Goal: Information Seeking & Learning: Learn about a topic

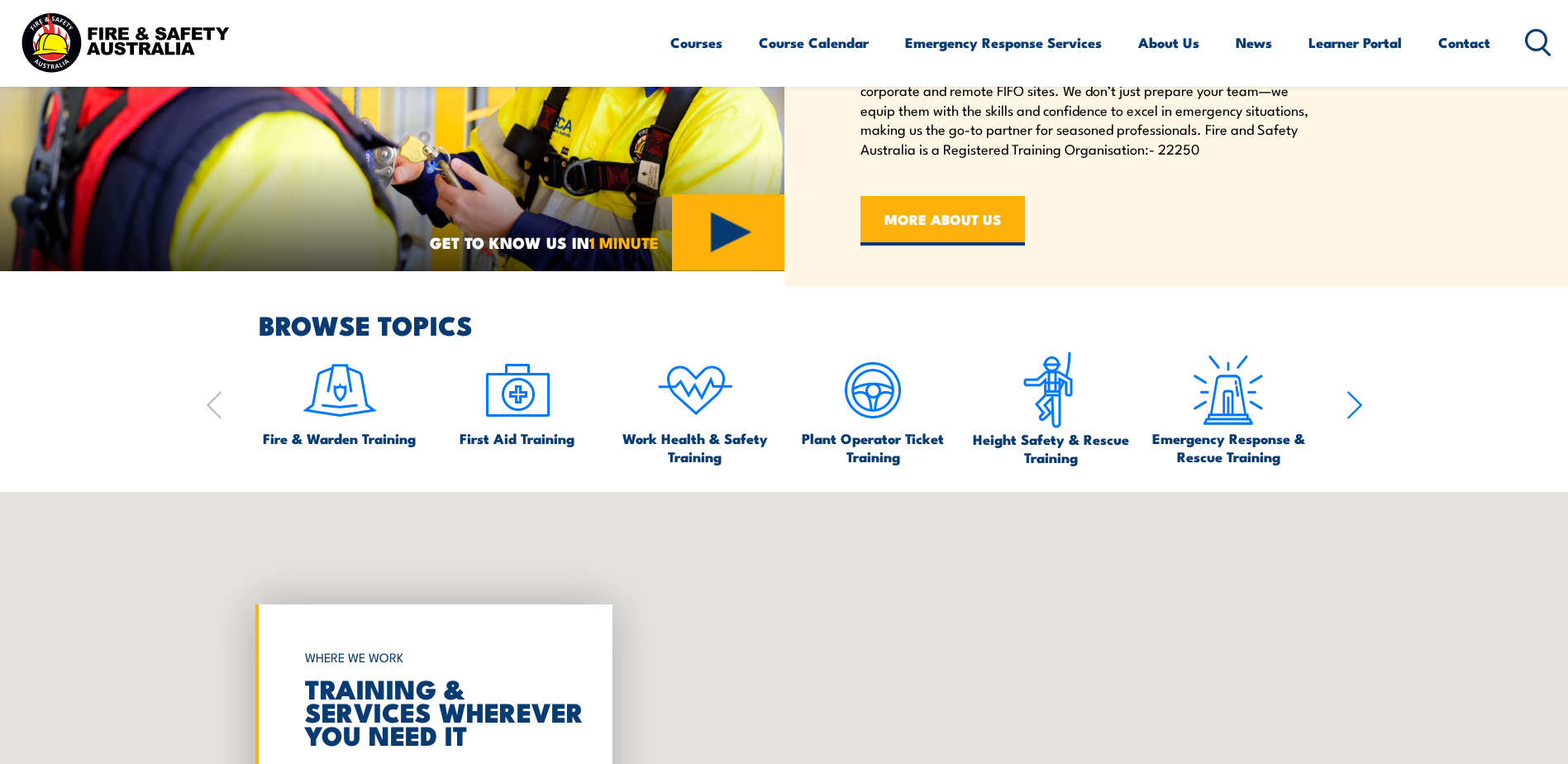
scroll to position [957, 0]
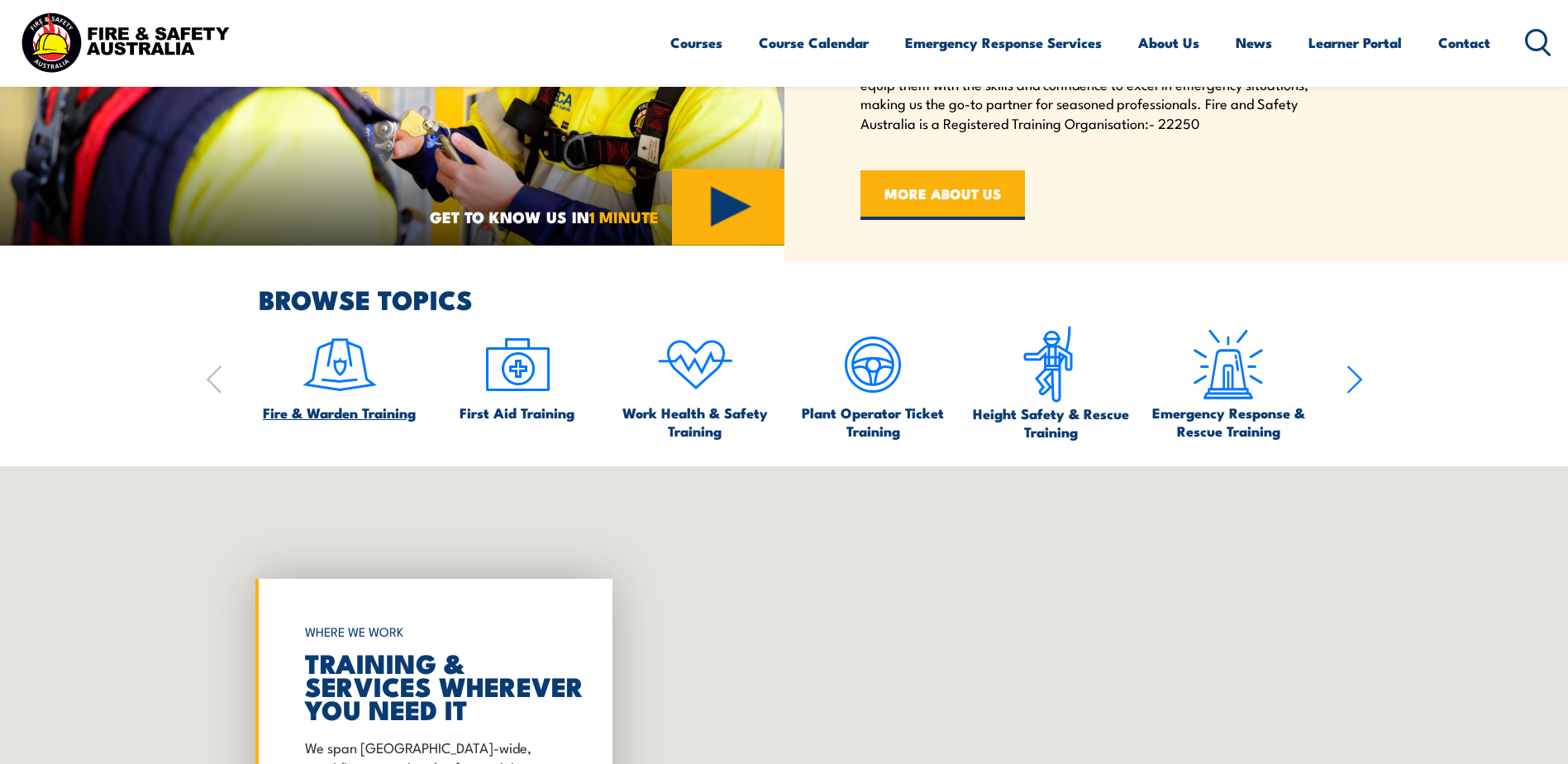
click at [321, 385] on img at bounding box center [339, 364] width 77 height 77
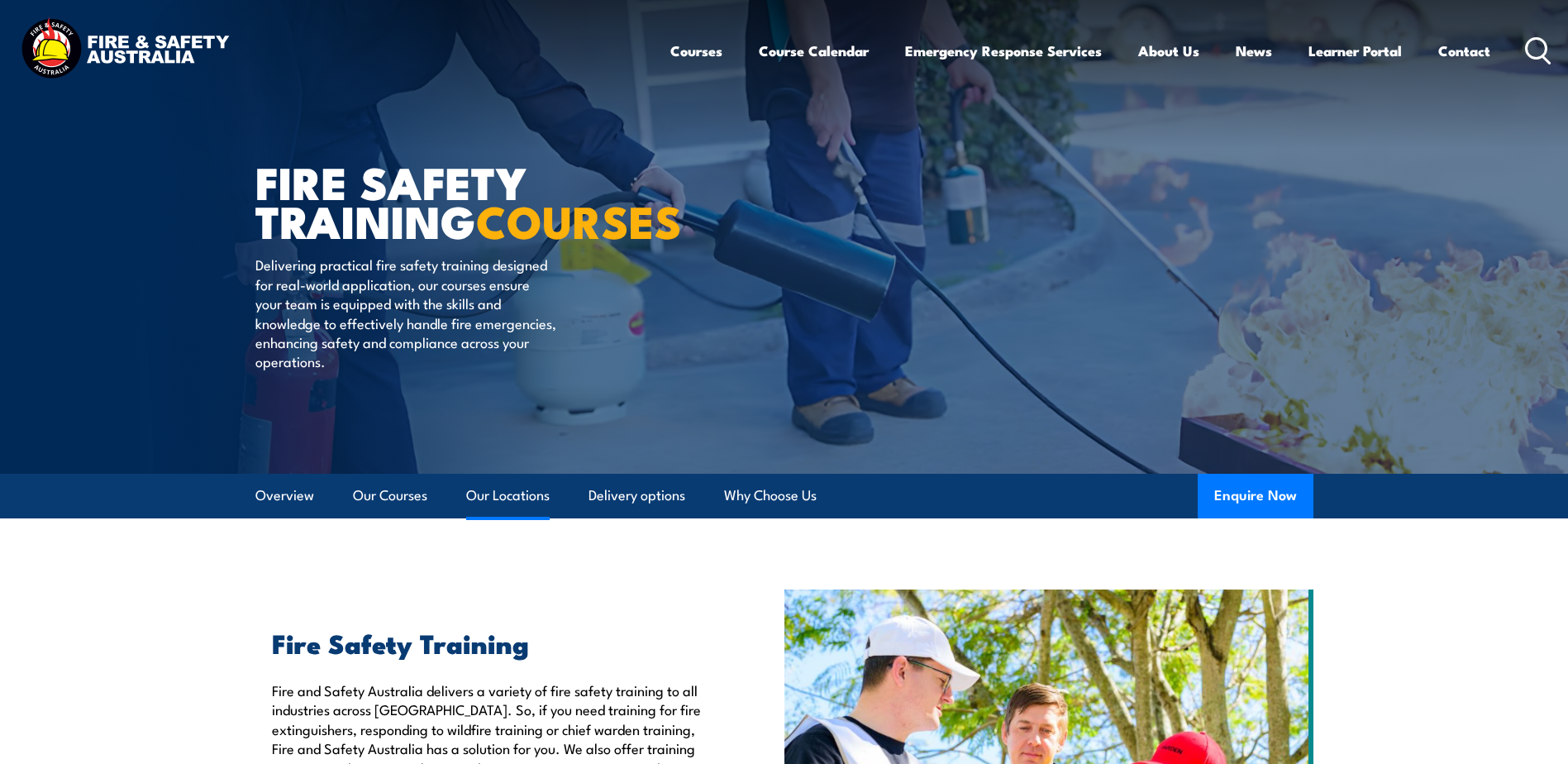
click at [522, 490] on link "Our Locations" at bounding box center [508, 495] width 83 height 43
click at [530, 496] on link "Our Locations" at bounding box center [508, 495] width 83 height 43
click at [519, 489] on link "Our Locations" at bounding box center [508, 495] width 83 height 43
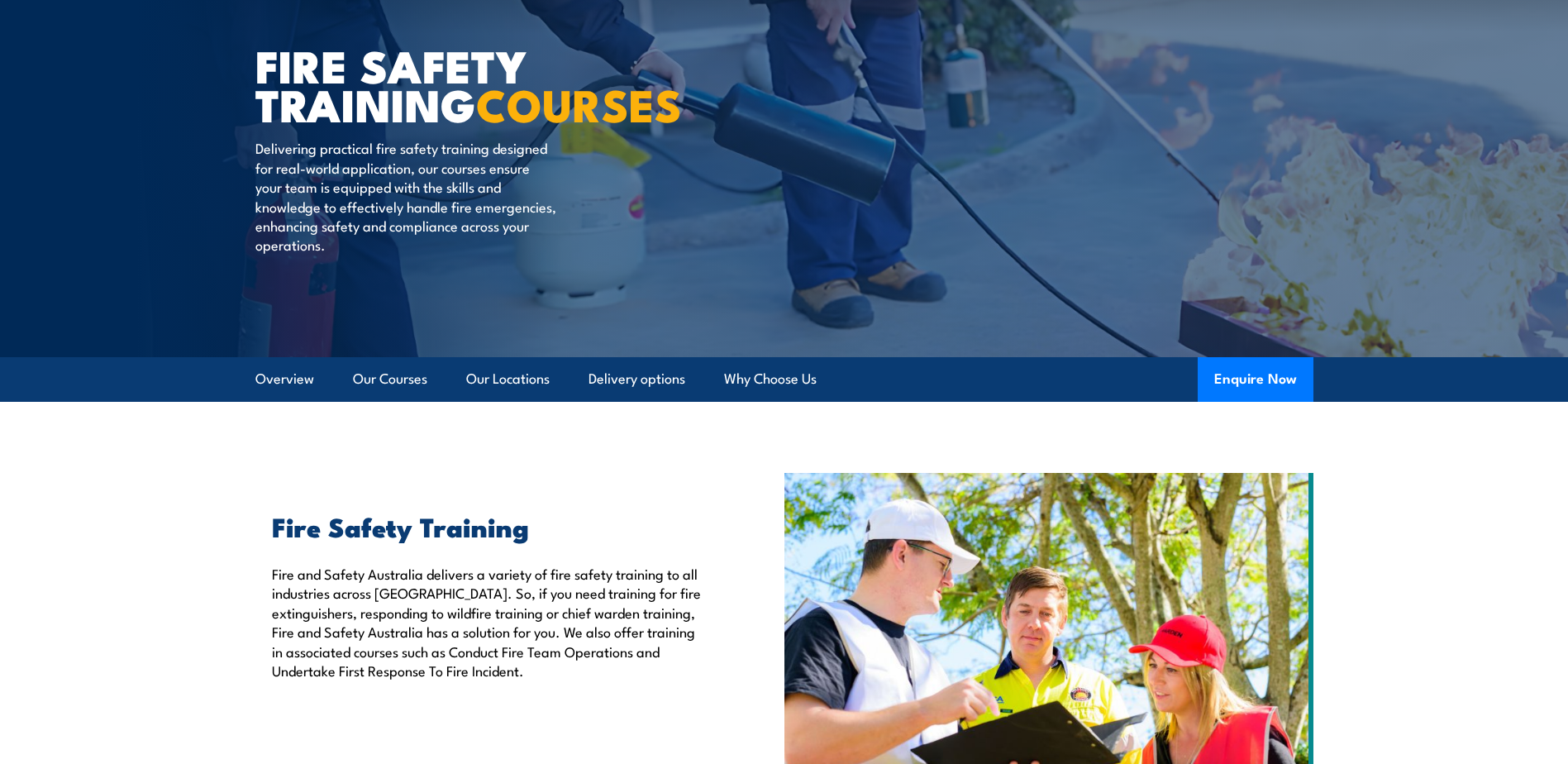
scroll to position [100, 0]
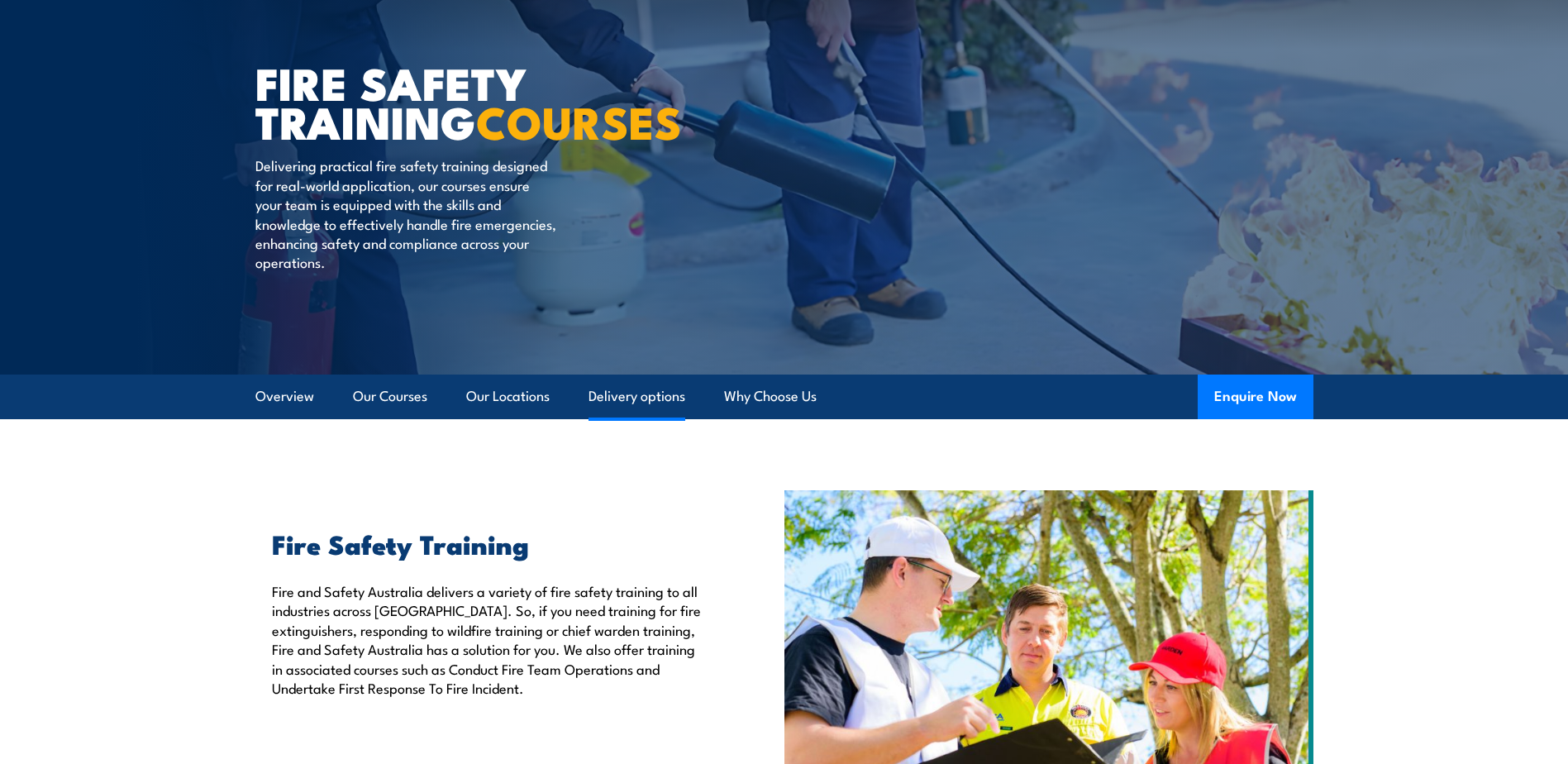
click at [644, 396] on link "Delivery options" at bounding box center [637, 396] width 97 height 43
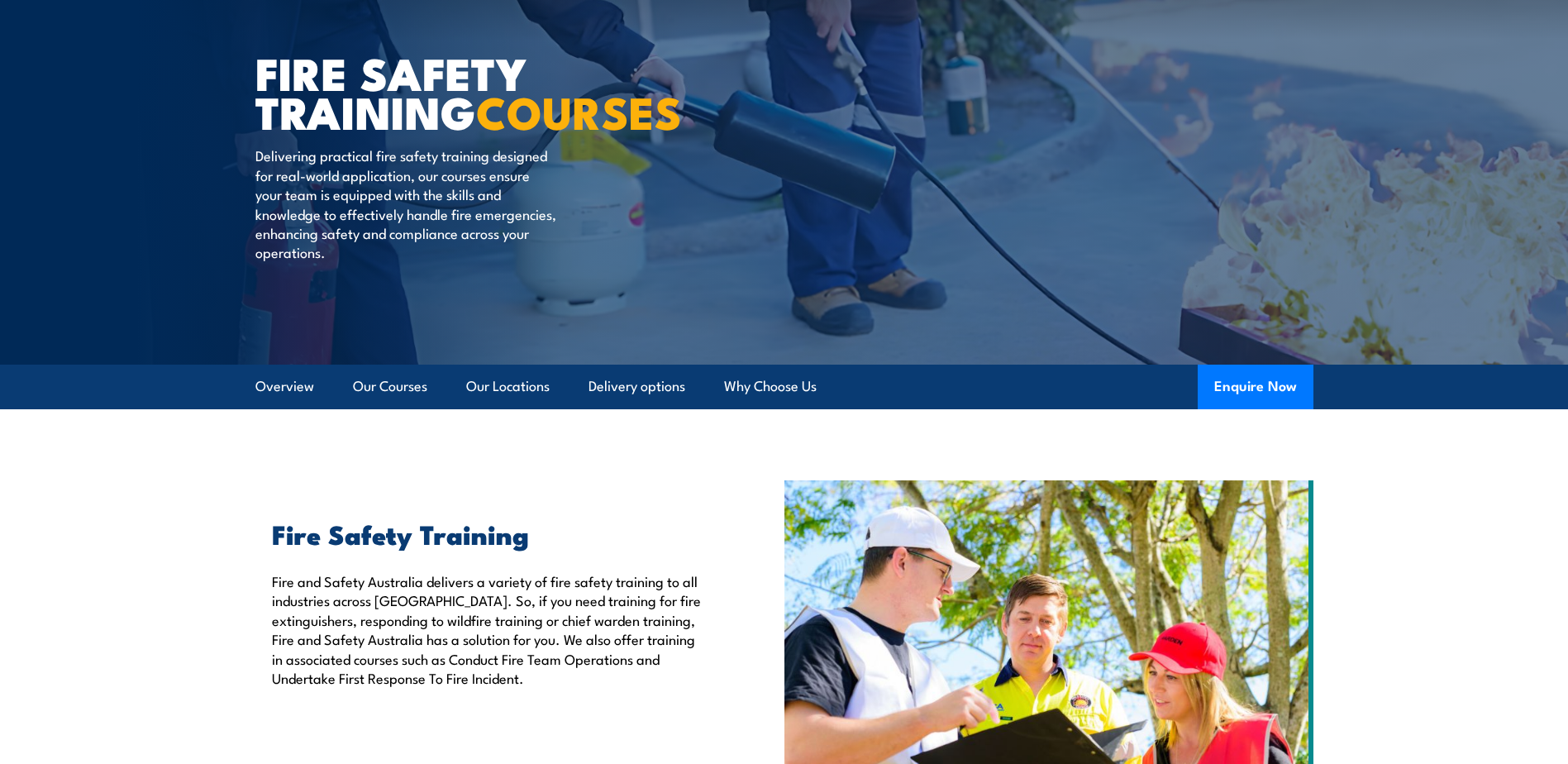
scroll to position [103, 0]
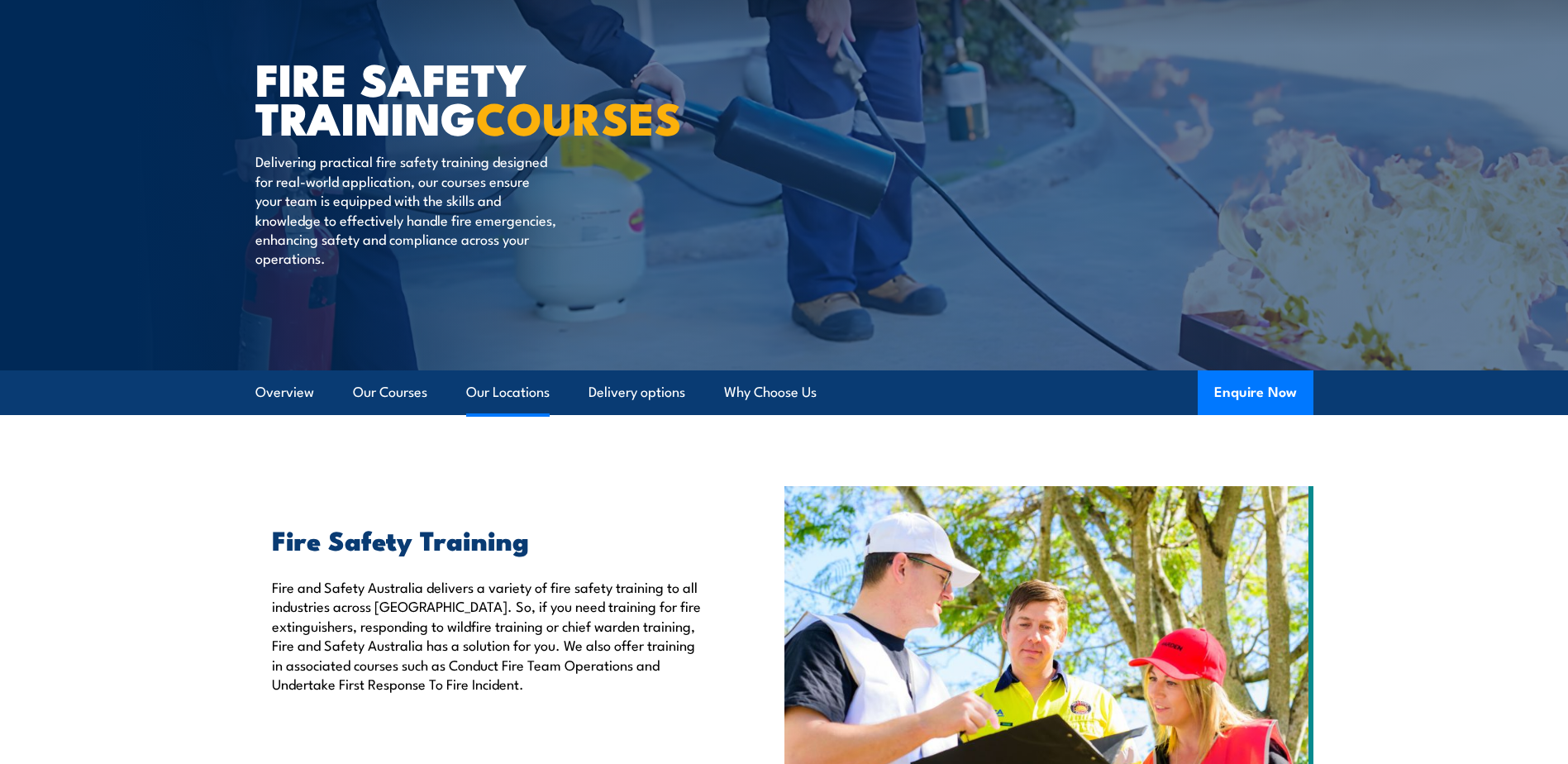
click at [524, 388] on link "Our Locations" at bounding box center [508, 391] width 83 height 43
click at [507, 391] on link "Our Locations" at bounding box center [508, 391] width 83 height 43
